Goal: Entertainment & Leisure: Consume media (video, audio)

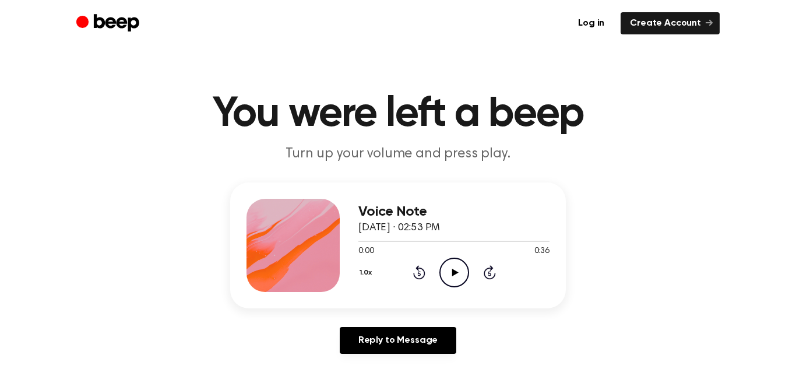
click at [456, 272] on icon at bounding box center [455, 273] width 6 height 8
drag, startPoint x: 361, startPoint y: 240, endPoint x: 372, endPoint y: 238, distance: 11.3
click at [372, 238] on div at bounding box center [453, 240] width 191 height 9
click at [457, 269] on icon "Pause Audio" at bounding box center [454, 273] width 30 height 30
click at [456, 272] on icon at bounding box center [455, 273] width 6 height 8
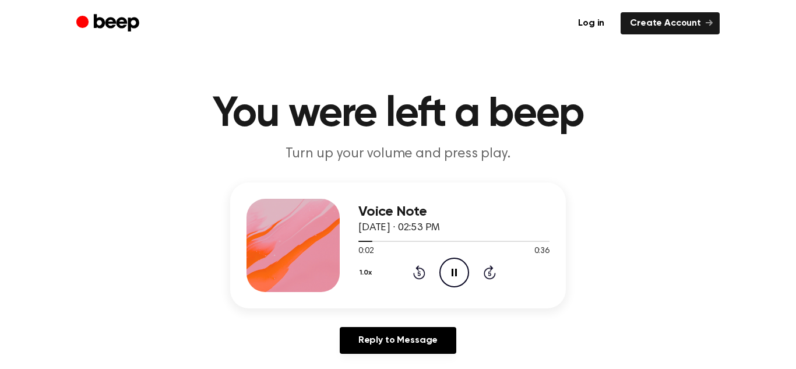
click at [417, 275] on icon "Rewind 5 seconds" at bounding box center [419, 272] width 13 height 15
click at [416, 276] on icon at bounding box center [419, 272] width 12 height 14
click at [416, 277] on icon at bounding box center [419, 272] width 12 height 14
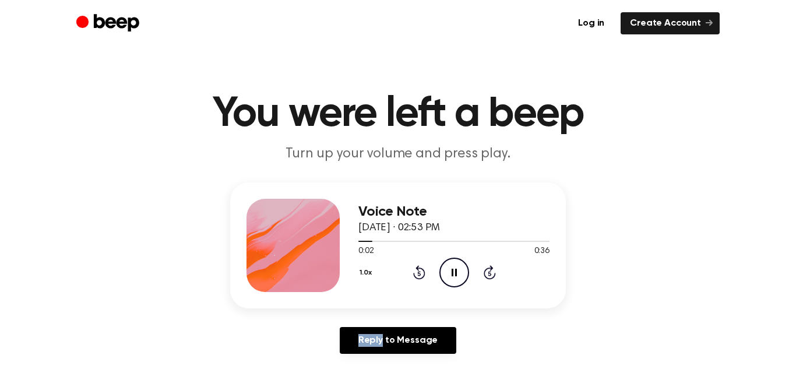
click at [416, 277] on icon at bounding box center [419, 272] width 12 height 14
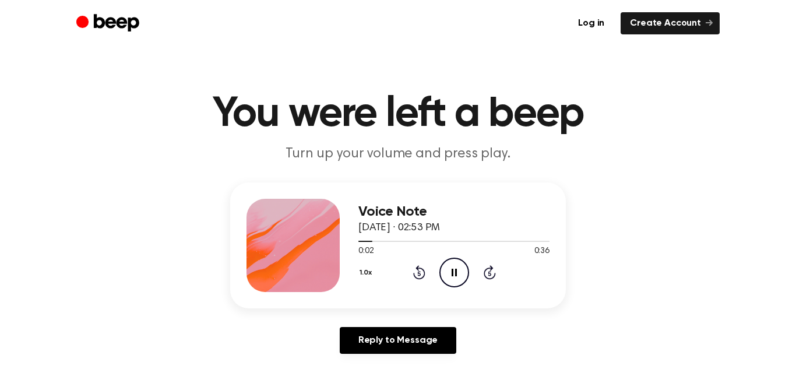
click at [416, 277] on icon at bounding box center [419, 272] width 12 height 14
click at [456, 272] on icon at bounding box center [454, 273] width 5 height 8
click at [455, 269] on icon "Play Audio" at bounding box center [454, 273] width 30 height 30
drag, startPoint x: 356, startPoint y: 241, endPoint x: 369, endPoint y: 241, distance: 12.8
click at [369, 241] on div at bounding box center [453, 240] width 191 height 9
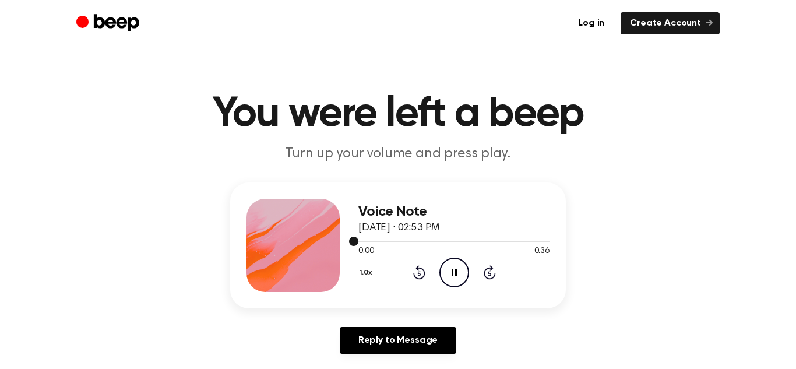
drag, startPoint x: 354, startPoint y: 242, endPoint x: 381, endPoint y: 242, distance: 27.4
click at [381, 242] on div at bounding box center [453, 240] width 191 height 9
click at [449, 270] on icon "Pause Audio" at bounding box center [454, 273] width 30 height 30
click at [454, 271] on icon at bounding box center [455, 273] width 6 height 8
drag, startPoint x: 381, startPoint y: 241, endPoint x: 430, endPoint y: 242, distance: 49.6
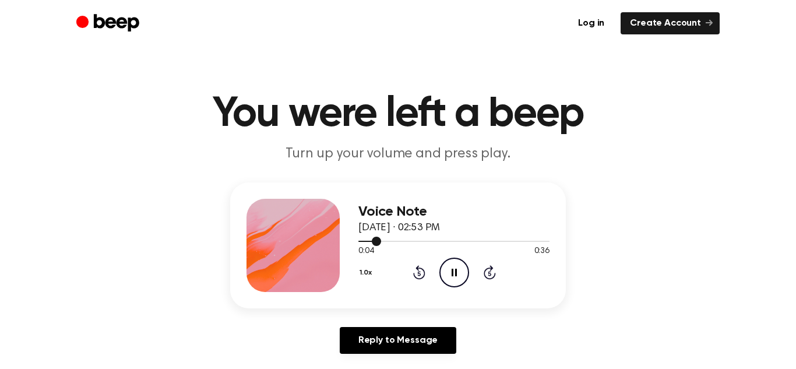
click at [430, 242] on div at bounding box center [453, 240] width 191 height 9
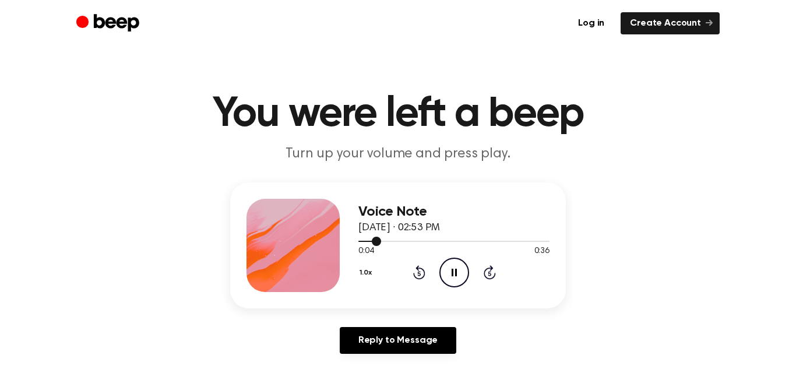
click at [430, 242] on div at bounding box center [453, 240] width 191 height 9
click at [487, 269] on icon at bounding box center [490, 272] width 12 height 14
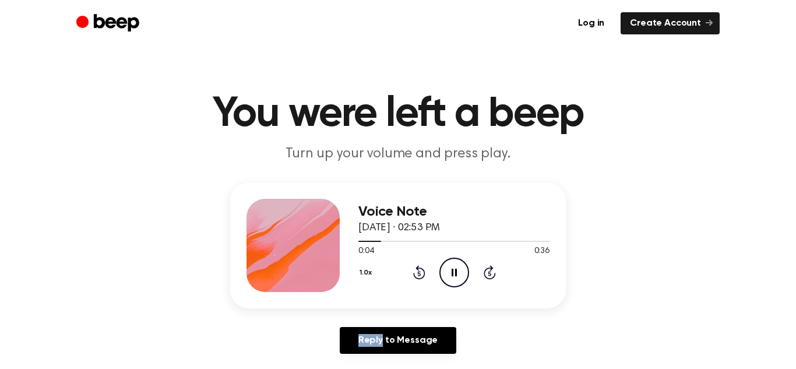
click at [487, 269] on icon at bounding box center [490, 272] width 12 height 14
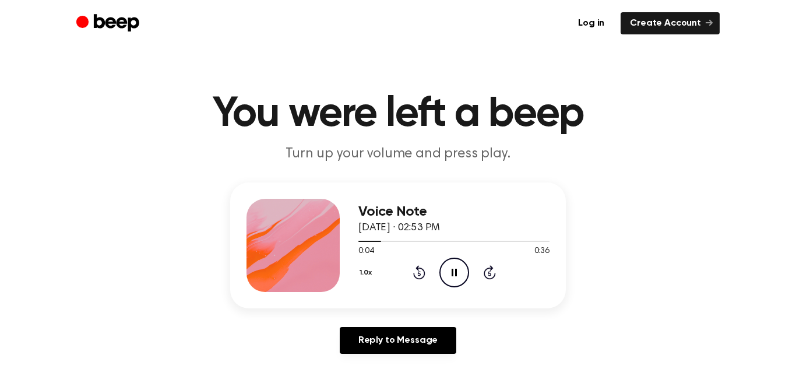
click at [487, 269] on icon at bounding box center [490, 272] width 12 height 14
click at [454, 276] on icon "Pause Audio" at bounding box center [454, 273] width 30 height 30
